Goal: Task Accomplishment & Management: Use online tool/utility

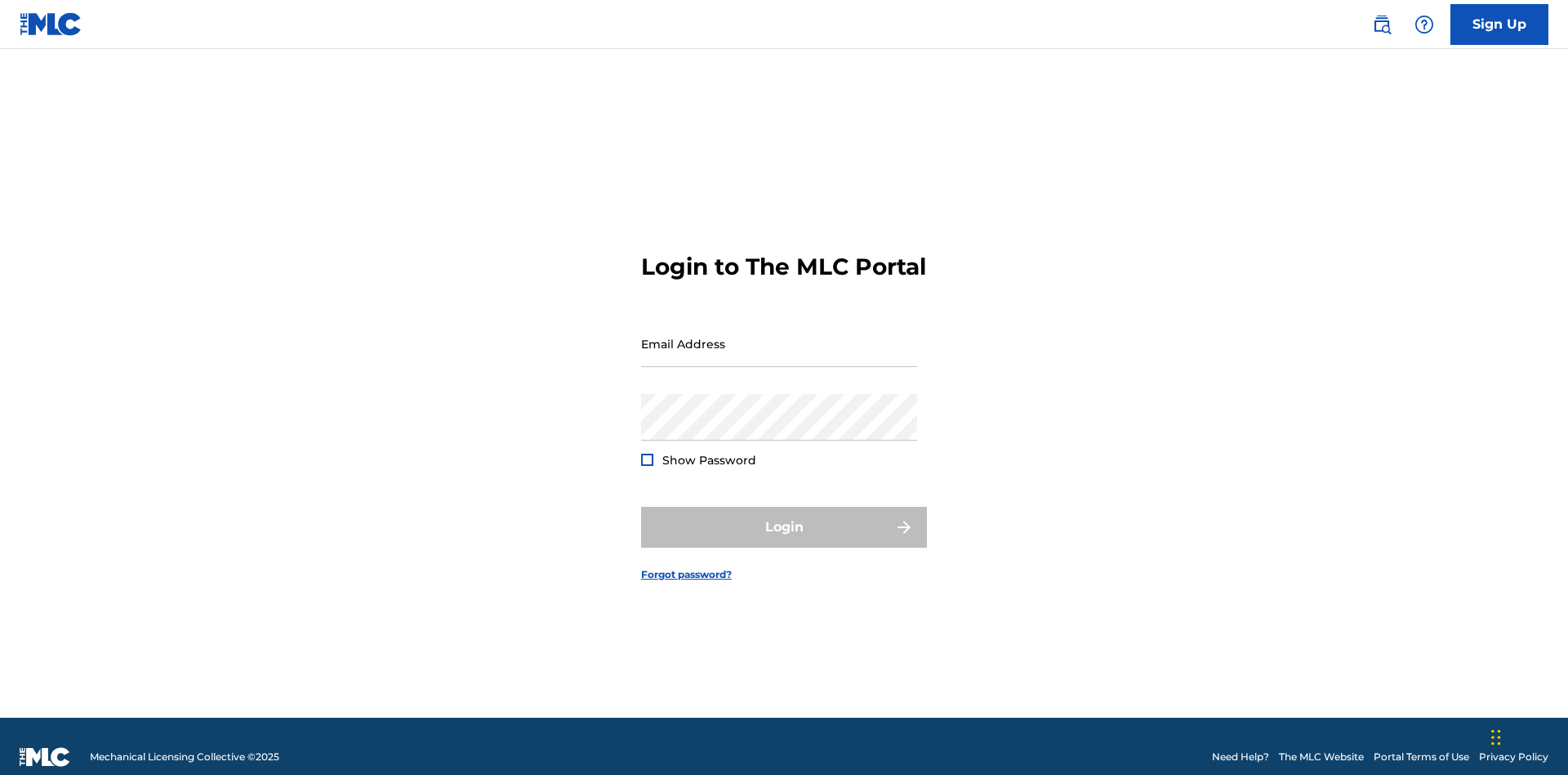
scroll to position [21, 0]
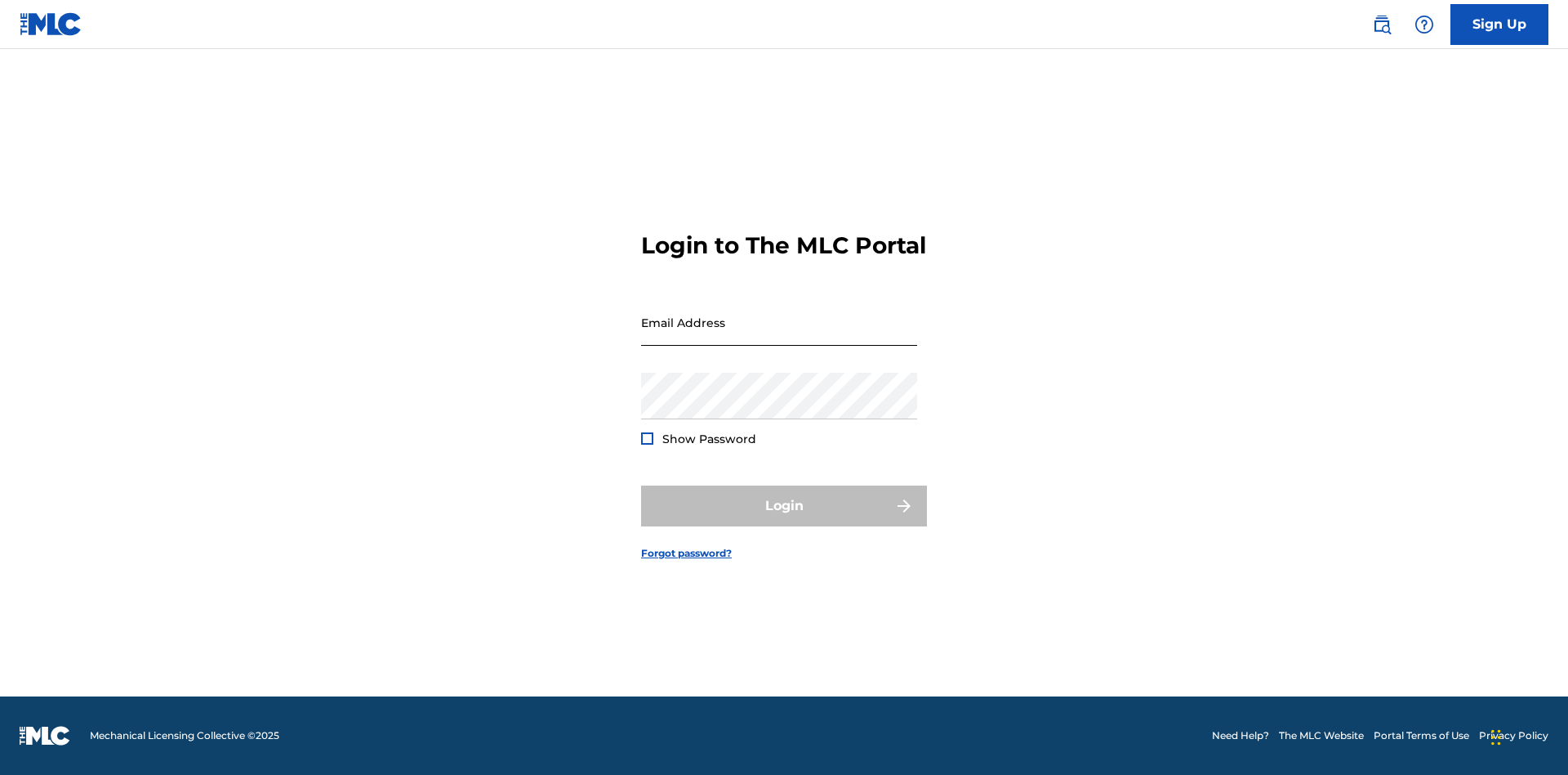
click at [779, 336] on input "Email Address" at bounding box center [779, 323] width 276 height 46
type input "Duke.McTesterson@gmail.com"
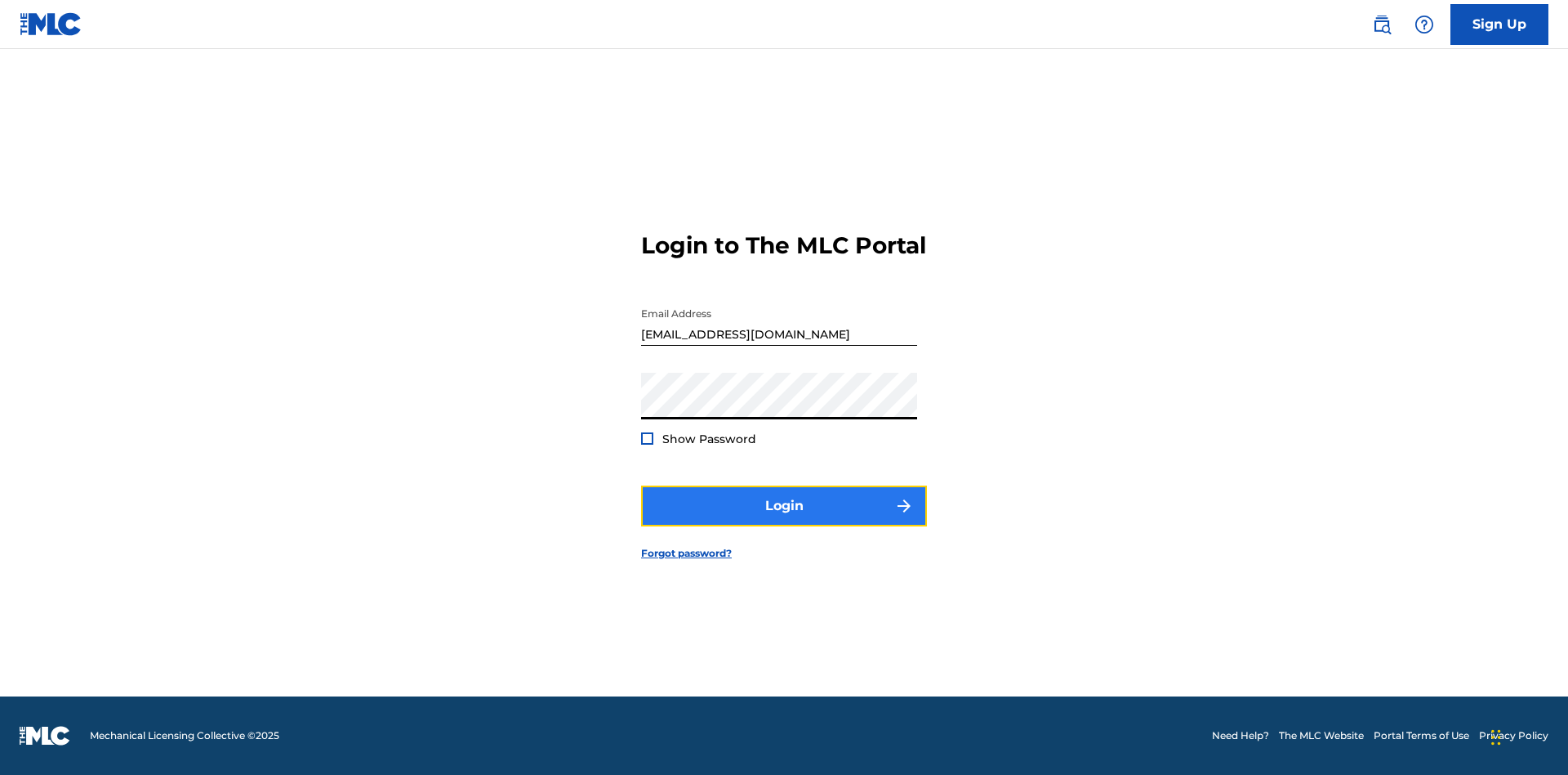
click at [784, 520] on button "Login" at bounding box center [784, 506] width 285 height 41
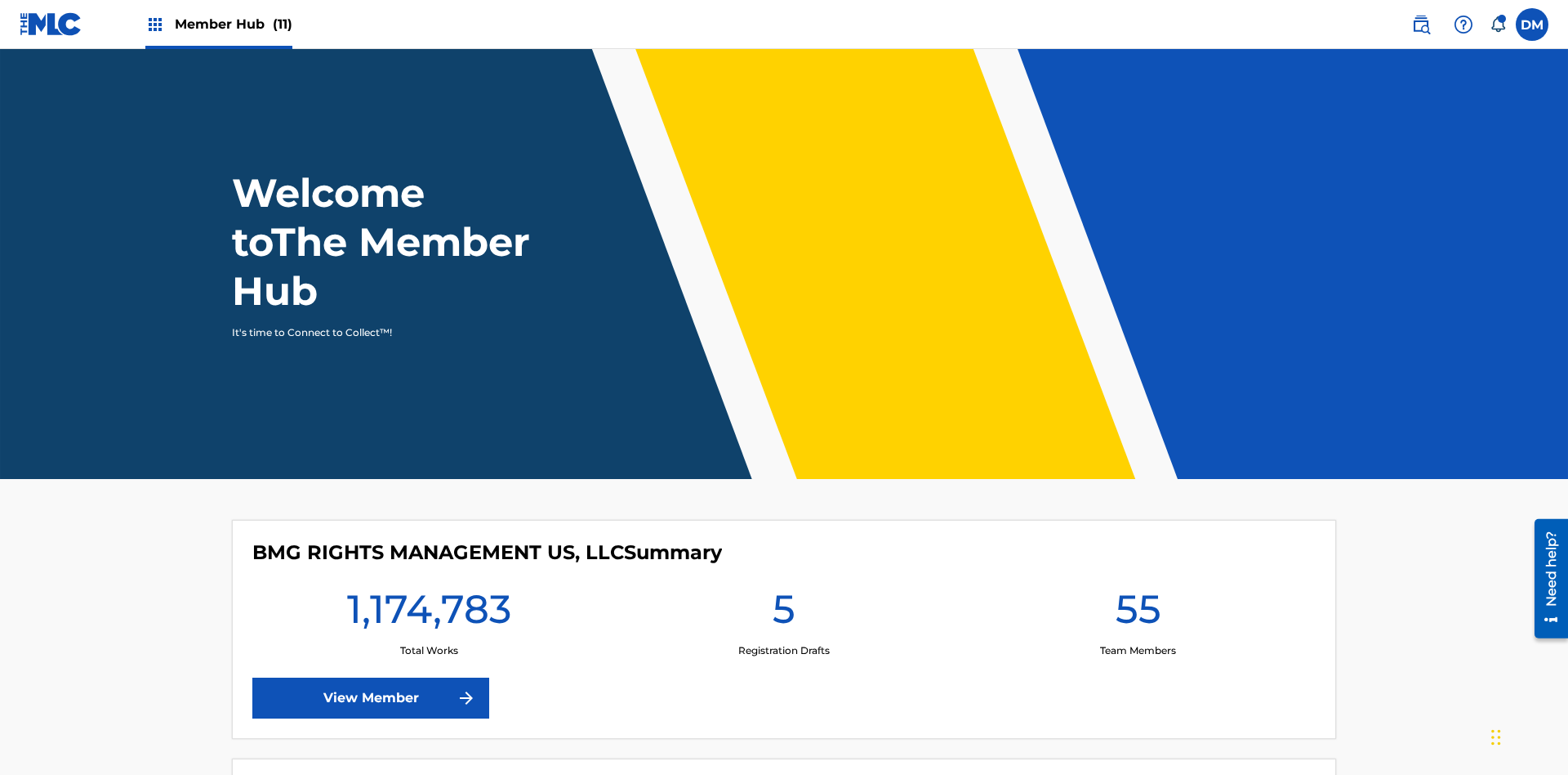
click at [233, 24] on span "Member Hub (11)" at bounding box center [234, 24] width 118 height 19
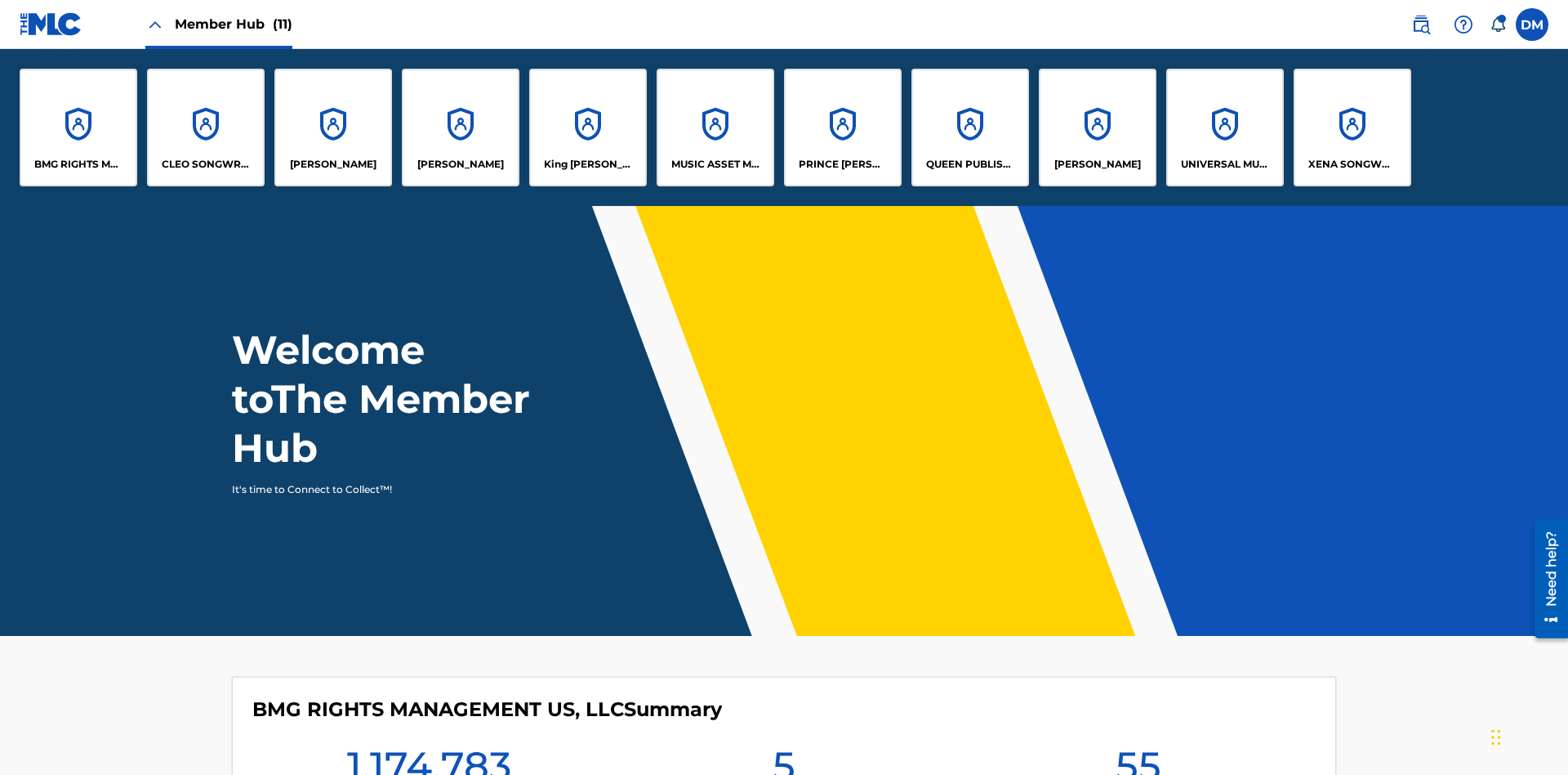
scroll to position [58, 0]
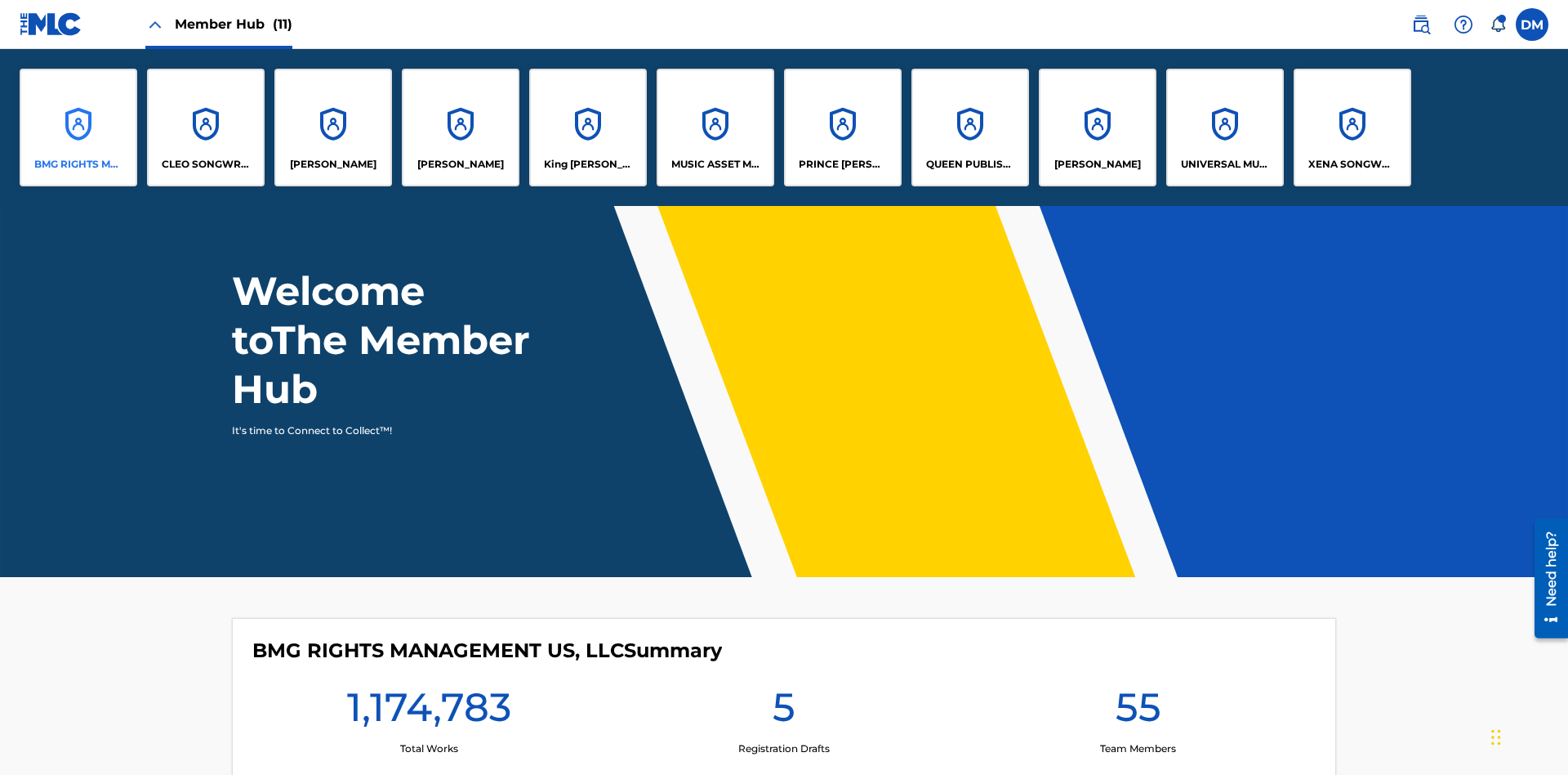
click at [79, 164] on p "BMG RIGHTS MANAGEMENT US, LLC" at bounding box center [79, 164] width 89 height 15
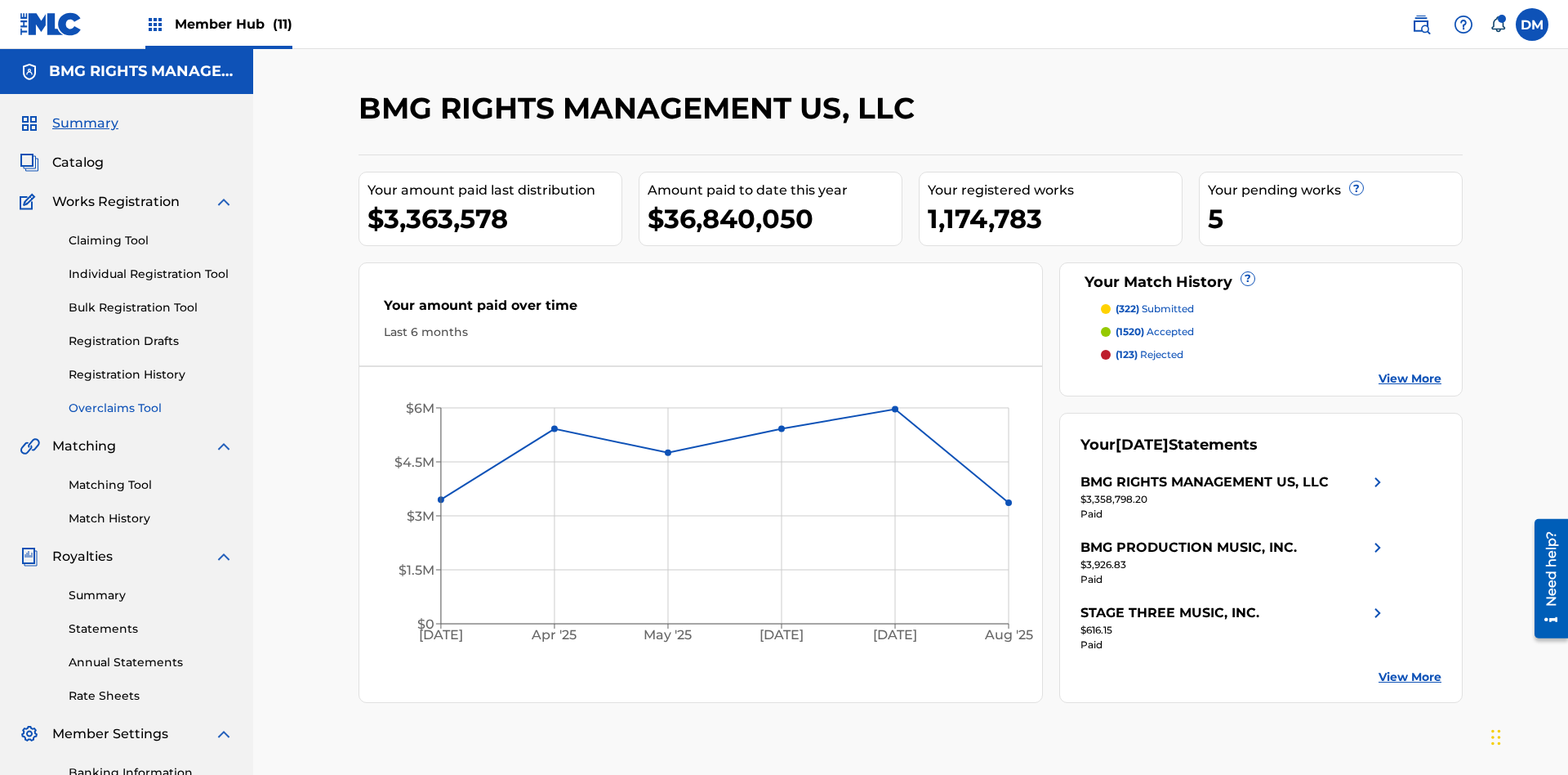
click at [151, 400] on link "Overclaims Tool" at bounding box center [151, 408] width 165 height 18
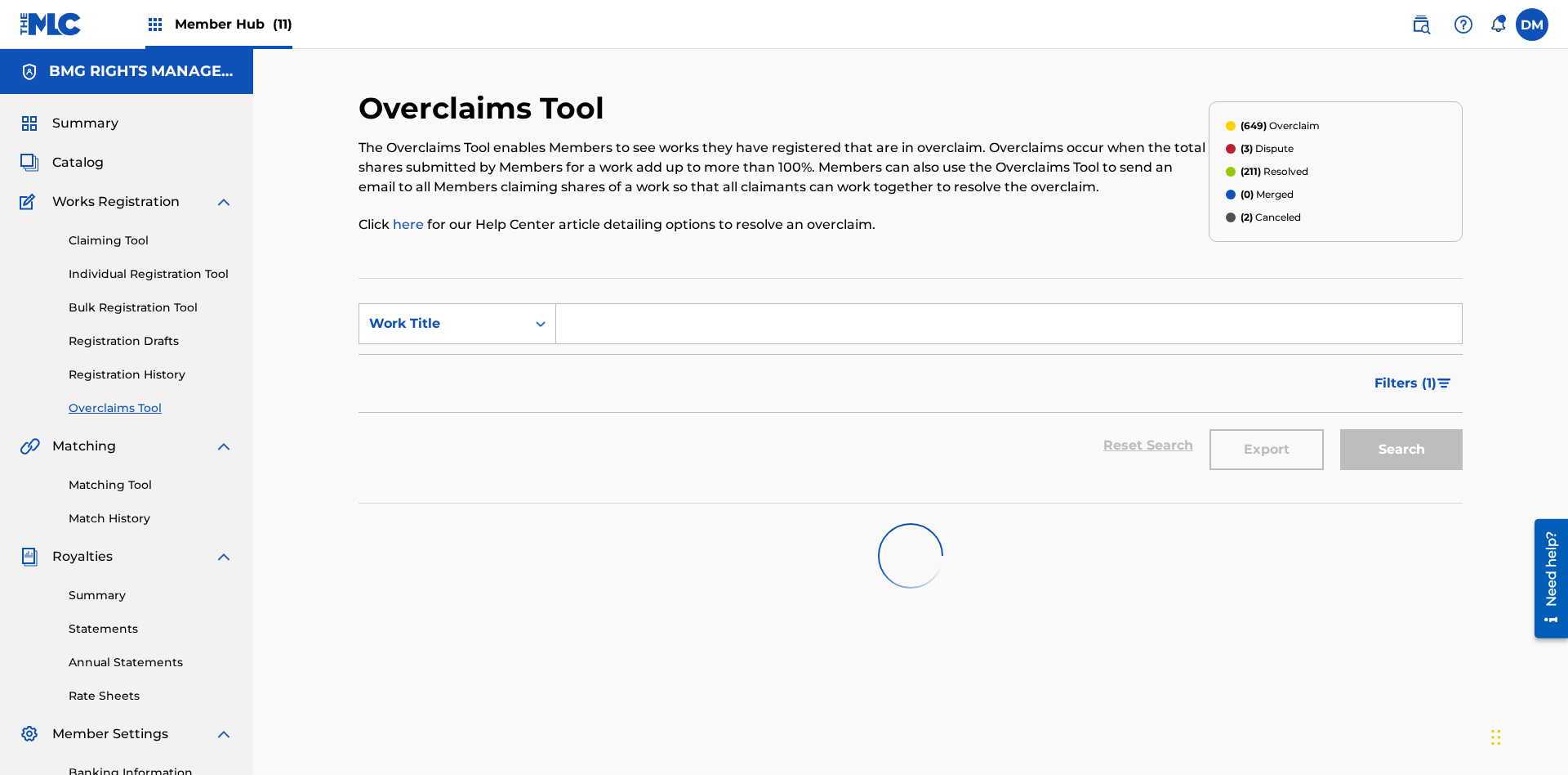
click at [1405, 374] on span "Filters ( 1 )" at bounding box center [1405, 383] width 62 height 19
click at [0, 0] on div "Search Form" at bounding box center [0, 0] width 0 height 0
click at [0, 0] on button "Apply Filters" at bounding box center [0, 0] width 0 height 0
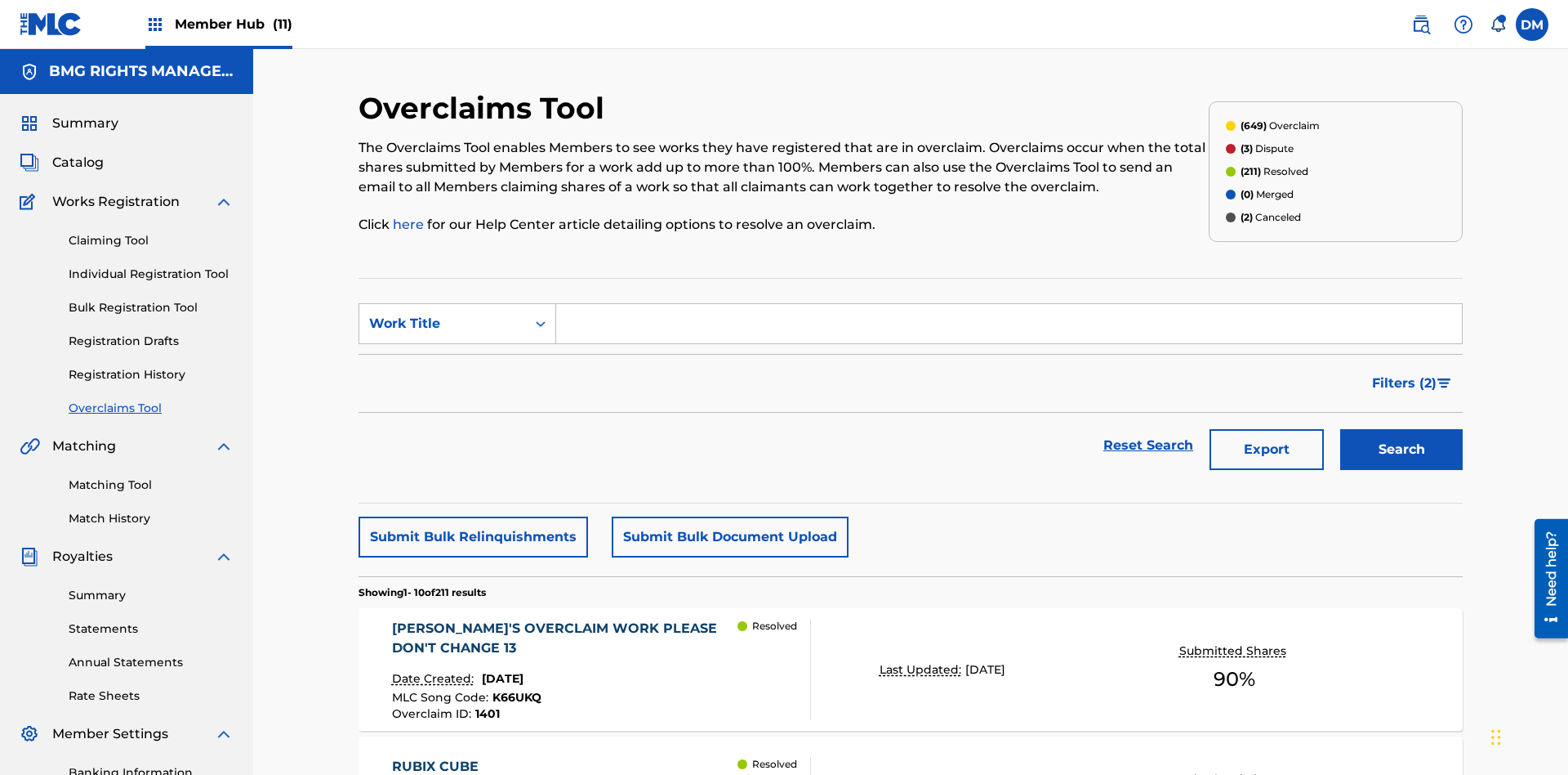
click at [911, 661] on p "Last Updated:" at bounding box center [922, 669] width 86 height 18
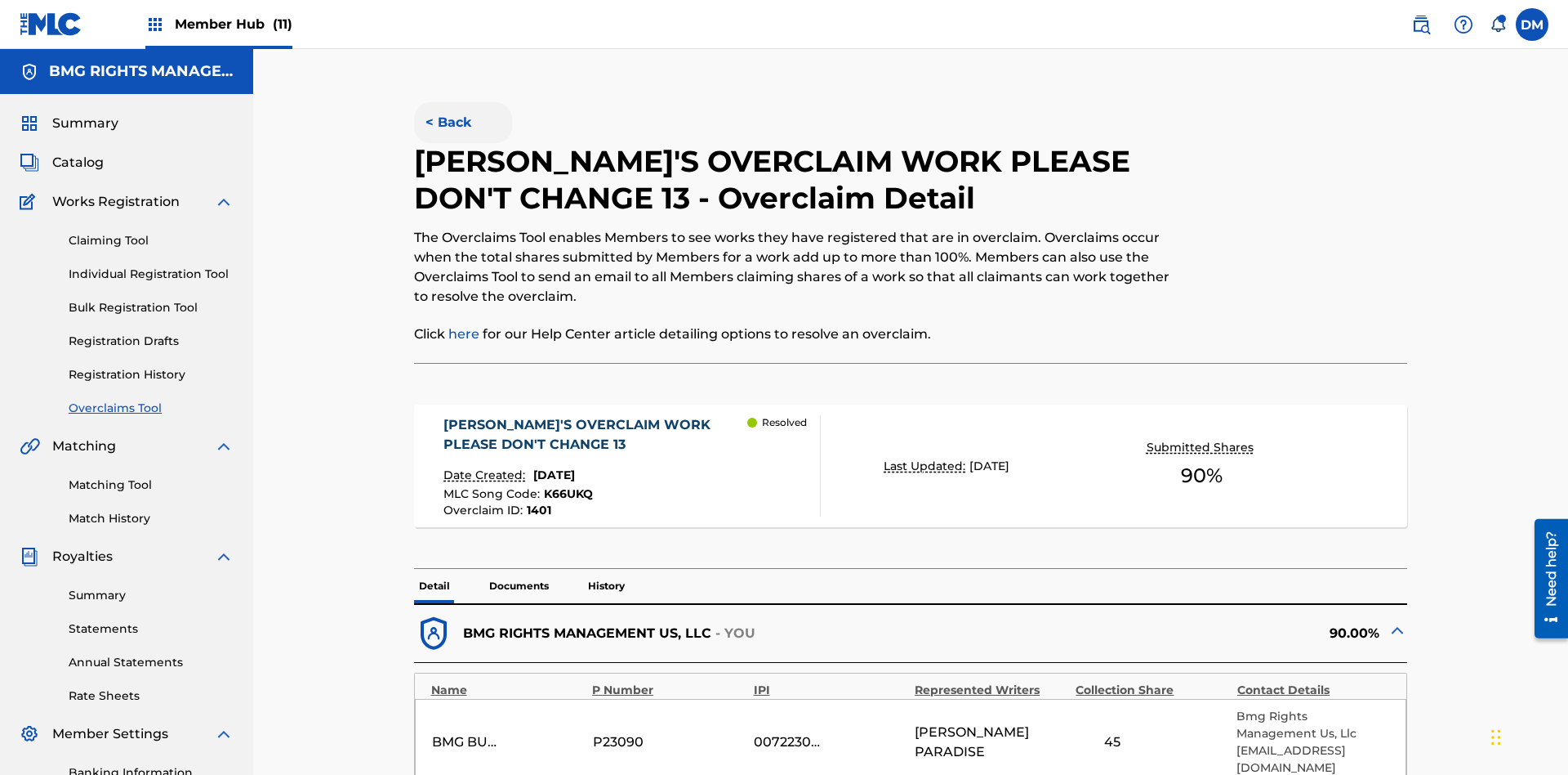
click at [462, 119] on button "< Back" at bounding box center [463, 122] width 98 height 41
